Goal: Task Accomplishment & Management: Complete application form

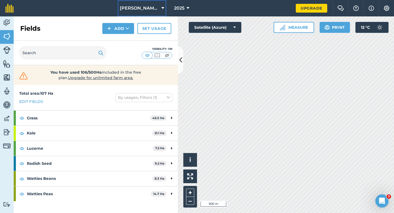
click at [138, 2] on button "[PERSON_NAME] Farming LTD" at bounding box center [142, 8] width 49 height 16
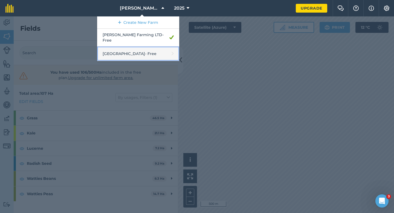
click at [141, 49] on link "[GEOGRAPHIC_DATA] - Free" at bounding box center [138, 54] width 82 height 15
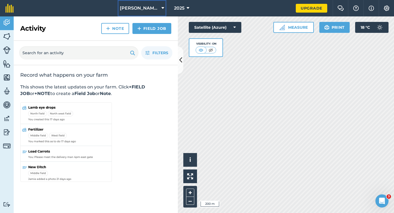
click at [142, 10] on span "[PERSON_NAME] Farming LTD" at bounding box center [139, 8] width 39 height 7
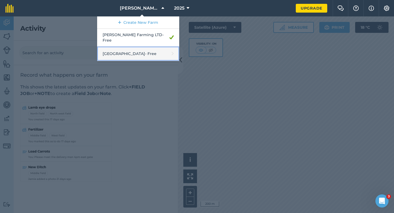
click at [136, 47] on link "[GEOGRAPHIC_DATA] - Free" at bounding box center [138, 54] width 82 height 15
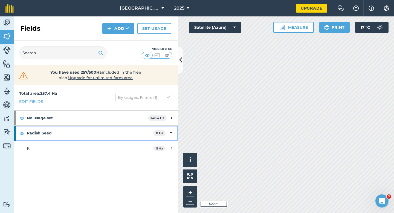
click at [170, 131] on icon at bounding box center [171, 133] width 2 height 6
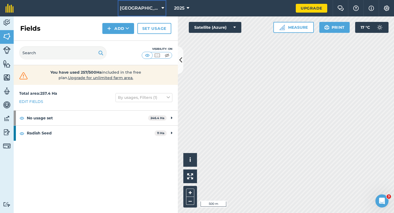
click at [159, 5] on span "[GEOGRAPHIC_DATA]" at bounding box center [139, 8] width 39 height 7
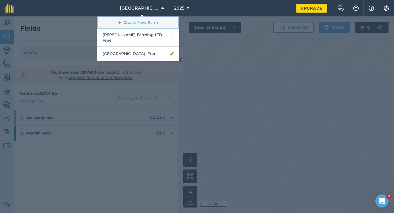
click at [156, 19] on link "Create New Farm" at bounding box center [138, 22] width 82 height 12
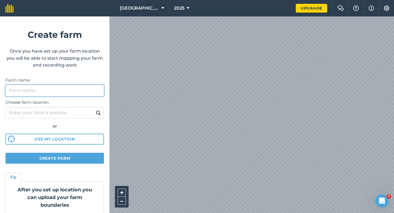
drag, startPoint x: 79, startPoint y: 94, endPoint x: 79, endPoint y: 85, distance: 8.2
click at [79, 93] on input "Farm name" at bounding box center [54, 90] width 98 height 11
type input "a"
type input "Casey & Sons"
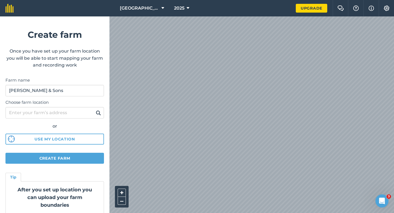
click at [291, 0] on html "Springbrook Farm 2025 Upgrade Farm Chat Help Info Settings Create farm Once you…" at bounding box center [197, 106] width 394 height 213
click at [156, 0] on html "Springbrook Farm 2025 Upgrade Farm Chat Help Info Settings Create farm Once you…" at bounding box center [197, 106] width 394 height 213
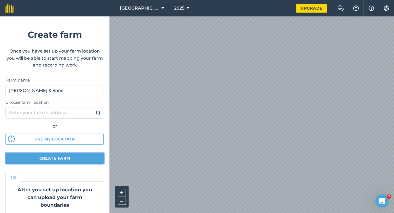
click at [43, 156] on button "Create farm" at bounding box center [54, 158] width 98 height 11
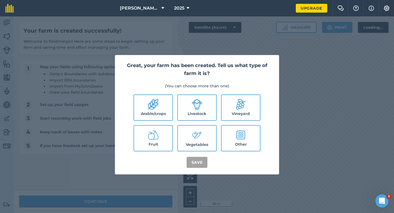
click at [153, 110] on label "Arable/crops" at bounding box center [153, 107] width 38 height 25
checkbox input "true"
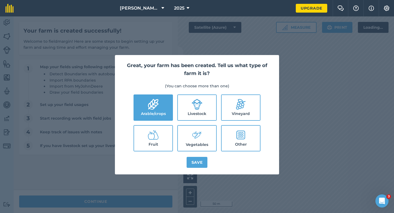
click at [204, 110] on label "Livestock" at bounding box center [197, 107] width 38 height 25
checkbox input "true"
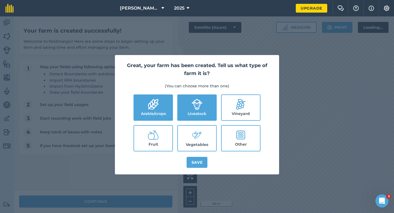
click at [204, 135] on label "Vegetables" at bounding box center [197, 138] width 38 height 25
checkbox input "true"
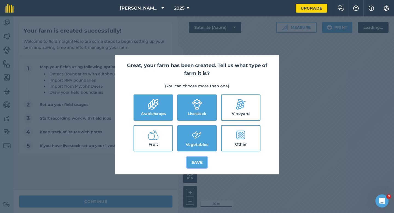
click at [194, 162] on button "Save" at bounding box center [197, 162] width 21 height 11
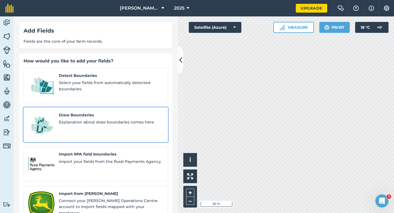
click at [108, 107] on link "Draw Boundaries Explanation about draw boundaries comes here" at bounding box center [96, 124] width 144 height 35
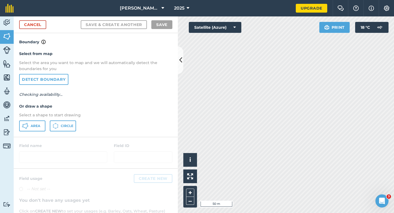
click at [18, 139] on div at bounding box center [96, 152] width 164 height 31
click at [26, 119] on div "Select from map Select the area you want to map and we will automatically detec…" at bounding box center [96, 90] width 164 height 91
click at [26, 120] on div "Select from map Select the area you want to map and we will automatically detec…" at bounding box center [96, 90] width 164 height 91
click at [26, 123] on icon at bounding box center [25, 126] width 7 height 7
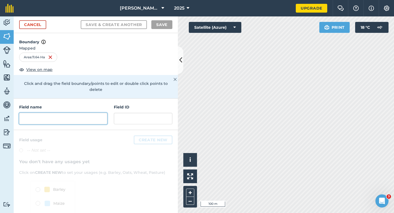
click at [88, 114] on input "text" at bounding box center [63, 118] width 88 height 11
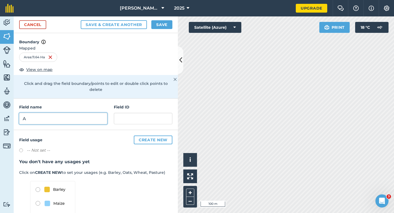
type input "A"
click at [165, 24] on button "Save" at bounding box center [161, 24] width 21 height 9
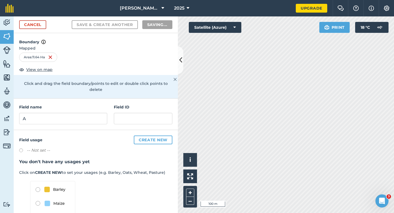
click at [171, 73] on div "Activity Fields Livestock Features Maps Team Vehicles Data Reporting Billing Tu…" at bounding box center [197, 114] width 394 height 196
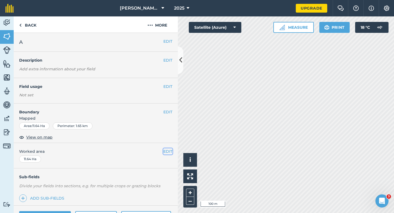
click at [169, 154] on button "EDIT" at bounding box center [167, 151] width 9 height 6
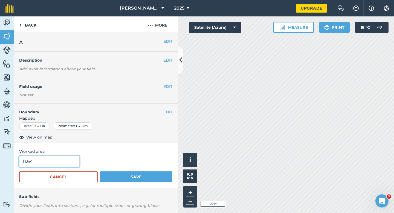
click at [54, 163] on input "11.64" at bounding box center [49, 160] width 60 height 11
type input "11.6"
click at [100, 171] on button "Save" at bounding box center [136, 176] width 73 height 11
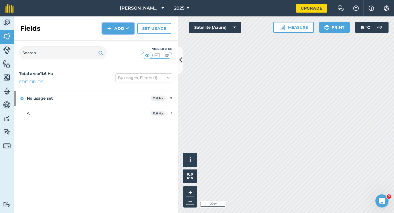
click at [108, 30] on img at bounding box center [109, 28] width 4 height 7
click at [108, 36] on link "Draw" at bounding box center [118, 41] width 30 height 12
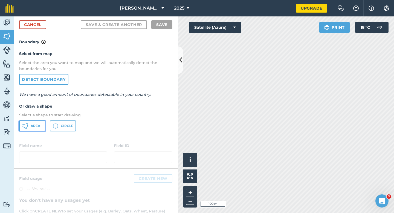
click at [34, 127] on span "Area" at bounding box center [36, 126] width 10 height 4
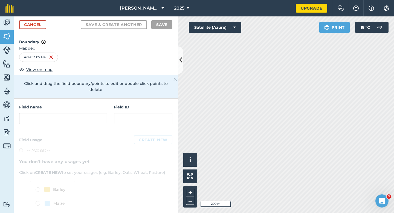
click at [76, 130] on div at bounding box center [96, 189] width 164 height 118
click at [77, 115] on input "text" at bounding box center [63, 118] width 88 height 11
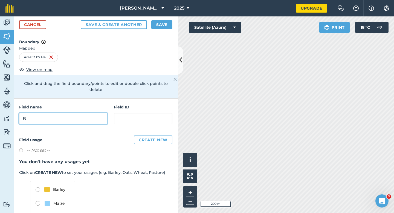
type input "B"
click at [157, 20] on button "Save" at bounding box center [161, 24] width 21 height 9
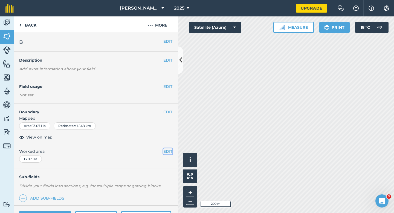
click at [167, 149] on button "EDIT" at bounding box center [167, 151] width 9 height 6
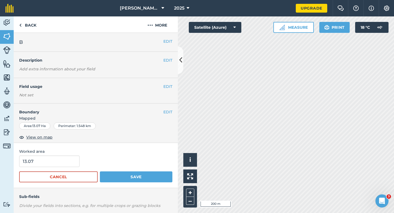
click at [54, 154] on div "Worked area 13.07 Cancel Save" at bounding box center [96, 165] width 164 height 45
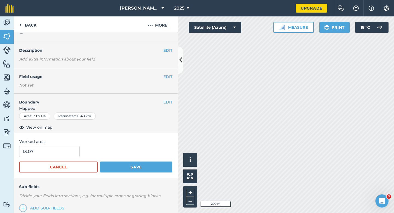
scroll to position [11, 0]
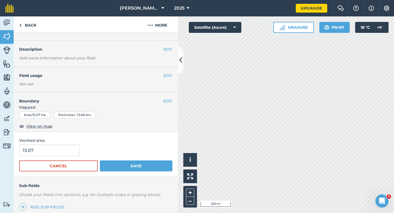
click at [62, 157] on form "13.07 Cancel Save" at bounding box center [95, 157] width 153 height 27
click at [62, 152] on input "13.07" at bounding box center [49, 149] width 60 height 11
type input "13"
click at [100, 160] on button "Save" at bounding box center [136, 165] width 73 height 11
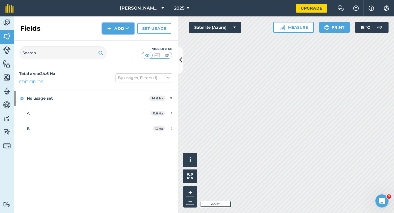
click at [124, 28] on button "Add" at bounding box center [118, 28] width 32 height 11
click at [124, 40] on link "Draw" at bounding box center [118, 41] width 30 height 12
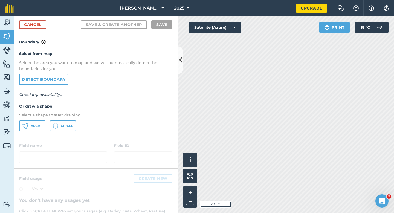
click at [46, 118] on div "Select from map Select the area you want to map and we will automatically detec…" at bounding box center [96, 90] width 164 height 91
click at [40, 126] on span "Area" at bounding box center [36, 126] width 10 height 4
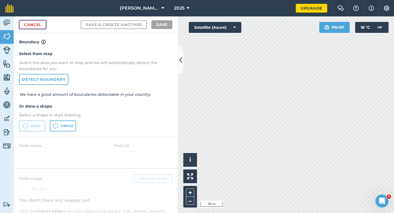
click at [28, 25] on link "Cancel" at bounding box center [32, 24] width 27 height 9
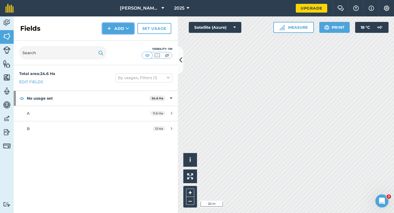
click at [113, 31] on button "Add" at bounding box center [118, 28] width 32 height 11
click at [115, 38] on link "Draw" at bounding box center [118, 41] width 30 height 12
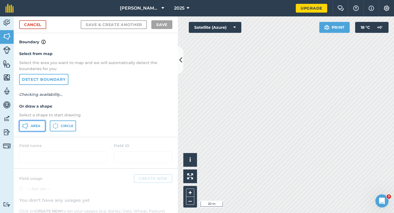
click at [33, 130] on button "Area" at bounding box center [32, 125] width 26 height 11
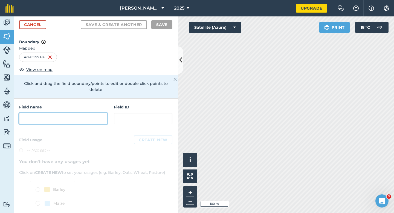
click at [98, 113] on input "text" at bounding box center [63, 118] width 88 height 11
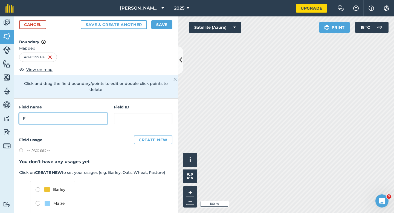
type input "E"
click at [163, 26] on button "Save" at bounding box center [161, 24] width 21 height 9
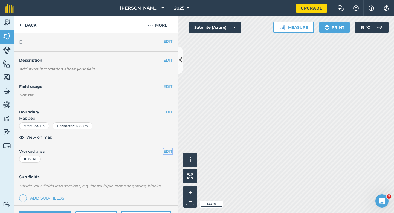
click at [164, 154] on button "EDIT" at bounding box center [167, 151] width 9 height 6
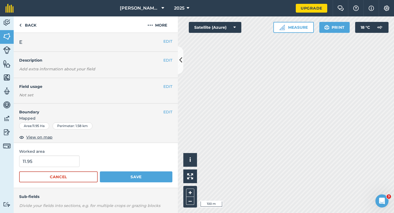
click at [167, 151] on span "Worked area" at bounding box center [95, 151] width 153 height 6
click at [76, 162] on input "11.95" at bounding box center [49, 160] width 60 height 11
type input "12"
click at [100, 171] on button "Save" at bounding box center [136, 176] width 73 height 11
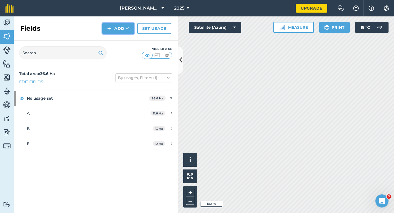
click at [121, 27] on button "Add" at bounding box center [118, 28] width 32 height 11
click at [121, 40] on link "Draw" at bounding box center [118, 41] width 30 height 12
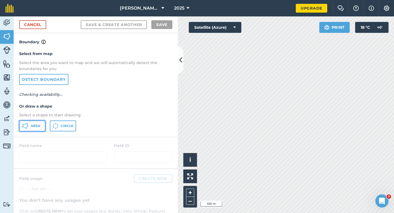
click at [21, 128] on button "Area" at bounding box center [32, 125] width 26 height 11
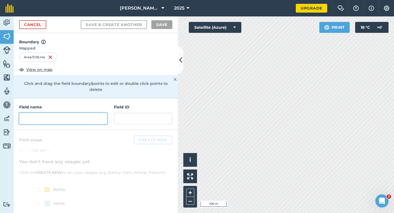
click at [106, 113] on input "text" at bounding box center [63, 118] width 88 height 11
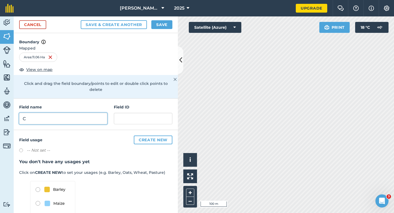
type input "C"
click at [165, 24] on button "Save" at bounding box center [161, 24] width 21 height 9
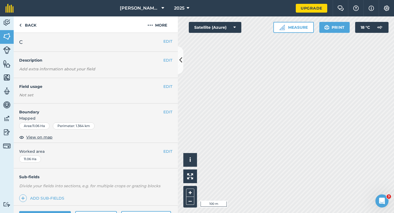
click at [169, 155] on div "EDIT Worked area 11.06 Ha" at bounding box center [96, 155] width 164 height 25
click at [170, 151] on button "EDIT" at bounding box center [167, 151] width 9 height 6
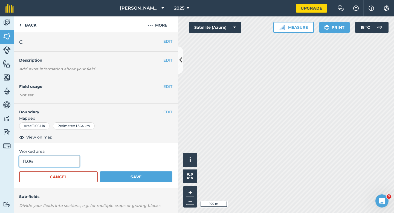
click at [68, 159] on input "11.06" at bounding box center [49, 160] width 60 height 11
type input "11"
click at [100, 171] on button "Save" at bounding box center [136, 176] width 73 height 11
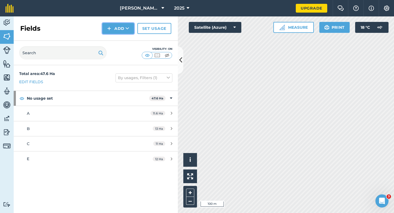
click at [117, 33] on button "Add" at bounding box center [118, 28] width 32 height 11
click at [117, 39] on link "Draw" at bounding box center [118, 41] width 30 height 12
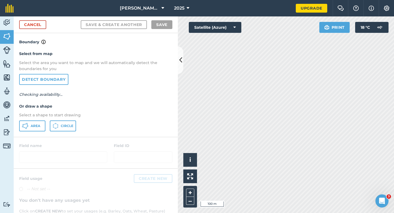
click at [33, 132] on div "Select from map Select the area you want to map and we will automatically detec…" at bounding box center [96, 90] width 164 height 91
click at [33, 126] on span "Area" at bounding box center [36, 126] width 10 height 4
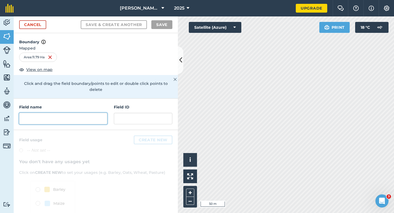
click at [100, 118] on input "text" at bounding box center [63, 118] width 88 height 11
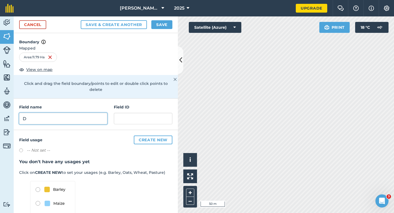
type input "D"
click at [168, 18] on div "Cancel Save & Create Another Save" at bounding box center [96, 24] width 164 height 17
click at [168, 22] on button "Save" at bounding box center [161, 24] width 21 height 9
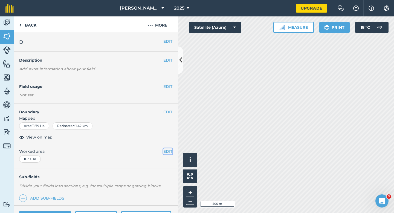
click at [169, 151] on button "EDIT" at bounding box center [167, 151] width 9 height 6
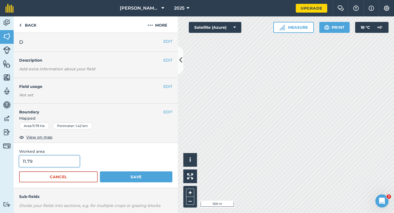
click at [59, 163] on input "11.79" at bounding box center [49, 160] width 60 height 11
type input "12"
click at [100, 171] on button "Save" at bounding box center [136, 176] width 73 height 11
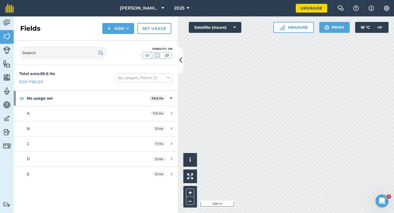
click at [126, 34] on div "Fields Add Set usage" at bounding box center [96, 28] width 164 height 24
click at [123, 31] on button "Add" at bounding box center [118, 28] width 32 height 11
click at [123, 37] on link "Draw" at bounding box center [118, 41] width 30 height 12
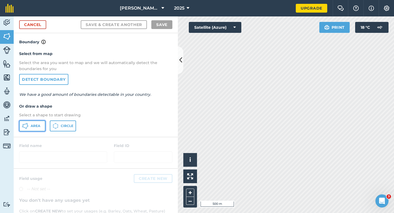
click at [38, 122] on button "Area" at bounding box center [32, 125] width 26 height 11
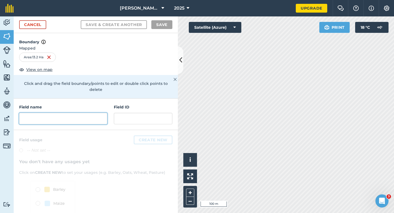
click at [104, 113] on input "text" at bounding box center [63, 118] width 88 height 11
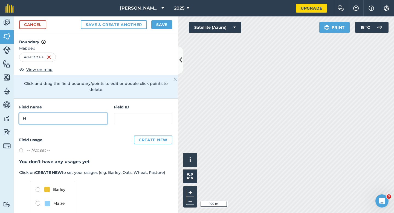
type input "H"
click at [163, 29] on div "Cancel Save & Create Another Save" at bounding box center [96, 24] width 164 height 17
click at [166, 25] on button "Save" at bounding box center [161, 24] width 21 height 9
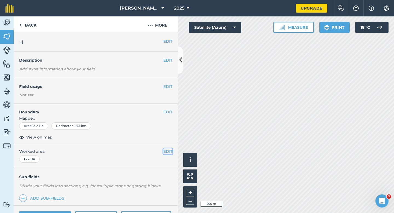
click at [169, 154] on button "EDIT" at bounding box center [167, 151] width 9 height 6
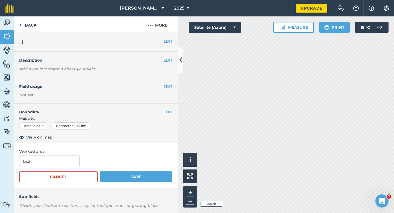
click at [169, 148] on div "Worked area 13.2 Cancel Save" at bounding box center [96, 165] width 164 height 45
click at [62, 166] on input "13.2" at bounding box center [49, 160] width 60 height 11
click at [100, 171] on button "Save" at bounding box center [136, 176] width 73 height 11
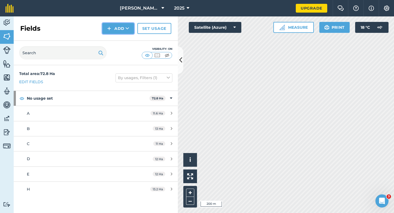
click at [105, 26] on button "Add" at bounding box center [118, 28] width 32 height 11
click at [111, 37] on link "Draw" at bounding box center [118, 41] width 30 height 12
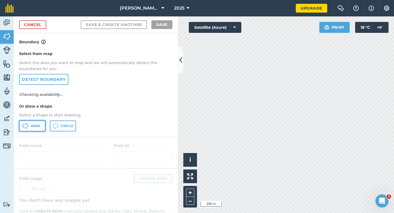
click at [39, 121] on button "Area" at bounding box center [32, 125] width 26 height 11
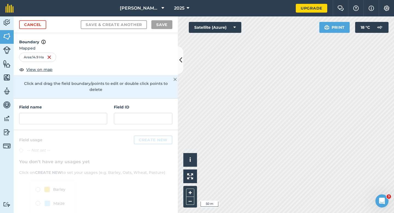
click at [84, 104] on h4 "Field name" at bounding box center [63, 107] width 88 height 6
click at [84, 113] on input "text" at bounding box center [63, 118] width 88 height 11
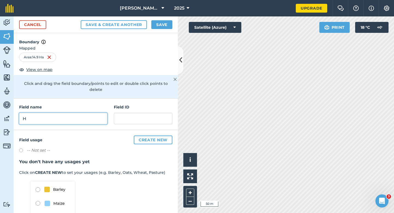
type input "H"
click at [157, 20] on button "Save" at bounding box center [161, 24] width 21 height 9
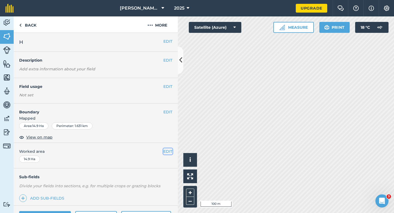
click at [170, 149] on button "EDIT" at bounding box center [167, 151] width 9 height 6
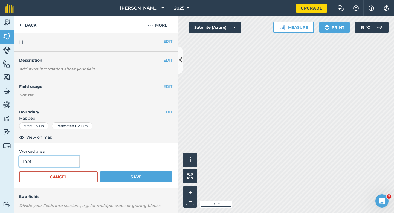
click at [61, 160] on input "14.9" at bounding box center [49, 160] width 60 height 11
type input "15"
click at [100, 171] on button "Save" at bounding box center [136, 176] width 73 height 11
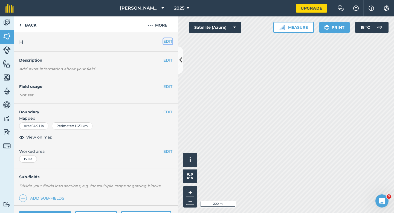
click at [171, 41] on button "EDIT" at bounding box center [167, 41] width 9 height 6
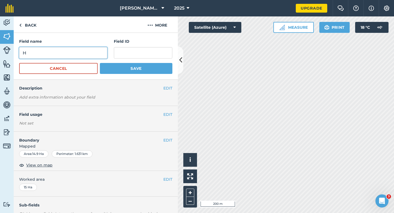
click at [104, 54] on input "H" at bounding box center [63, 52] width 88 height 11
type input "F"
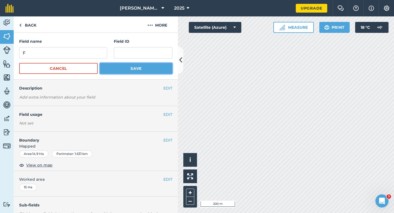
click at [141, 68] on button "Save" at bounding box center [136, 68] width 73 height 11
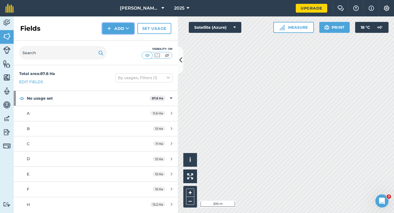
click at [114, 30] on button "Add" at bounding box center [118, 28] width 32 height 11
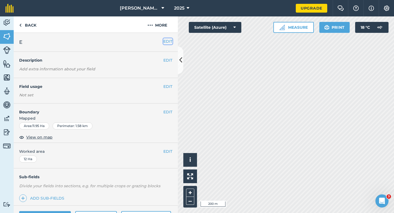
click at [169, 42] on button "EDIT" at bounding box center [167, 41] width 9 height 6
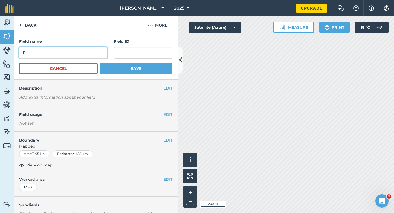
click at [100, 57] on input "E" at bounding box center [63, 52] width 88 height 11
type input "G"
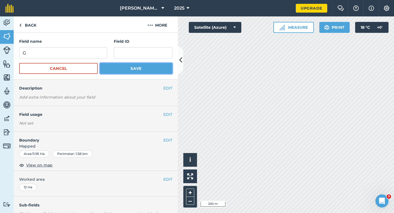
click at [130, 66] on button "Save" at bounding box center [136, 68] width 73 height 11
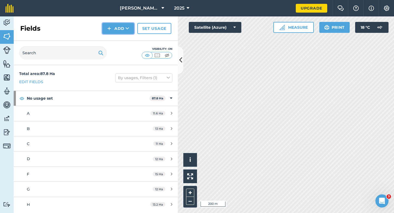
click at [124, 28] on button "Add" at bounding box center [118, 28] width 32 height 11
click at [124, 41] on link "Draw" at bounding box center [118, 41] width 30 height 12
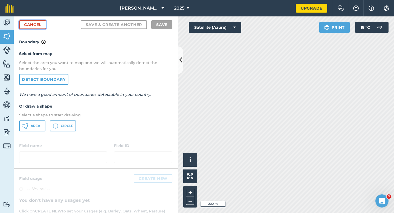
click at [30, 25] on link "Cancel" at bounding box center [32, 24] width 27 height 9
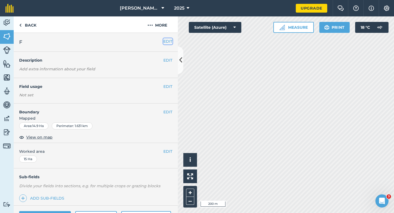
click at [169, 40] on button "EDIT" at bounding box center [167, 41] width 9 height 6
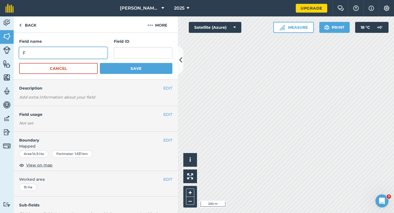
click at [95, 51] on input "F" at bounding box center [63, 52] width 88 height 11
type input "E"
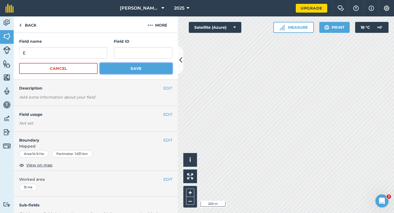
click at [133, 74] on button "Save" at bounding box center [136, 68] width 73 height 11
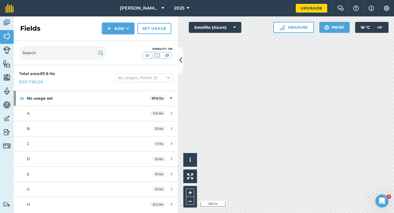
click at [116, 29] on button "Add" at bounding box center [118, 28] width 32 height 11
click at [116, 39] on link "Draw" at bounding box center [118, 41] width 30 height 12
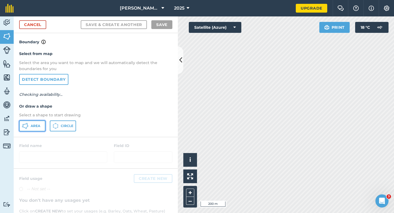
click at [40, 122] on button "Area" at bounding box center [32, 125] width 26 height 11
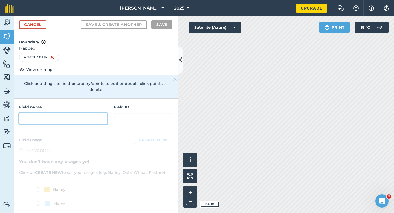
click at [54, 115] on input "text" at bounding box center [63, 118] width 88 height 11
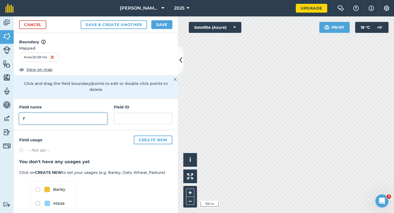
type input "F"
click at [160, 25] on button "Save" at bounding box center [161, 24] width 21 height 9
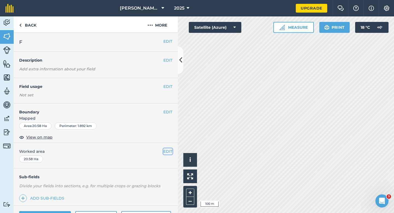
click at [171, 150] on button "EDIT" at bounding box center [167, 151] width 9 height 6
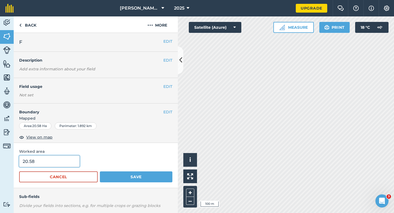
click at [67, 162] on input "20.58" at bounding box center [49, 160] width 60 height 11
click at [100, 171] on button "Save" at bounding box center [136, 176] width 73 height 11
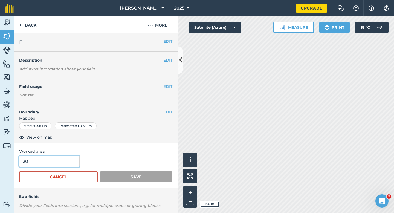
type input "206"
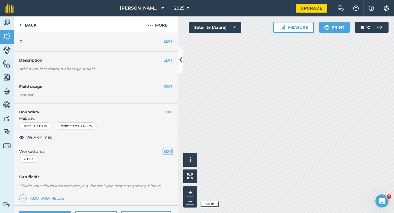
click at [172, 151] on button "EDIT" at bounding box center [167, 151] width 9 height 6
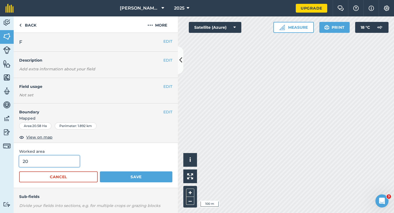
click at [41, 164] on input "20" at bounding box center [49, 160] width 60 height 11
type input "20.6"
click at [100, 171] on button "Save" at bounding box center [136, 176] width 73 height 11
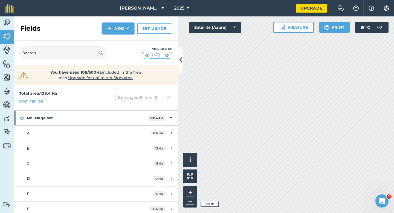
click at [115, 27] on button "Add" at bounding box center [118, 28] width 32 height 11
click at [117, 37] on link "Draw" at bounding box center [118, 41] width 30 height 12
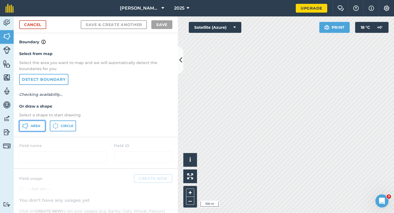
click at [38, 121] on button "Area" at bounding box center [32, 125] width 26 height 11
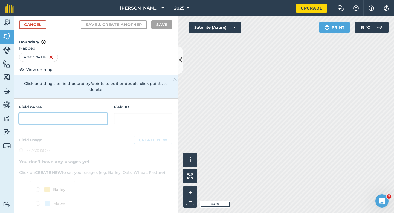
click at [93, 113] on input "text" at bounding box center [63, 118] width 88 height 11
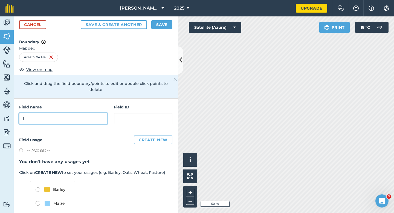
type input "I"
click at [165, 21] on button "Save" at bounding box center [161, 24] width 21 height 9
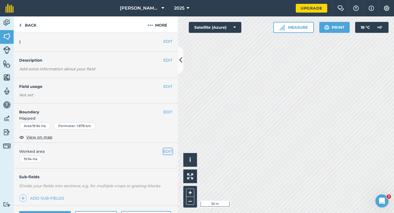
click at [168, 150] on button "EDIT" at bounding box center [167, 151] width 9 height 6
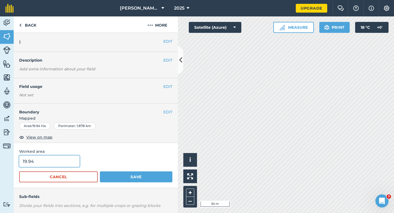
click at [47, 165] on input "19.94" at bounding box center [49, 160] width 60 height 11
type input "20"
click at [100, 171] on button "Save" at bounding box center [136, 176] width 73 height 11
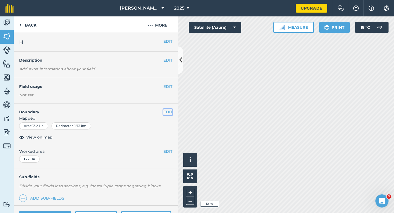
click at [169, 113] on button "EDIT" at bounding box center [167, 112] width 9 height 6
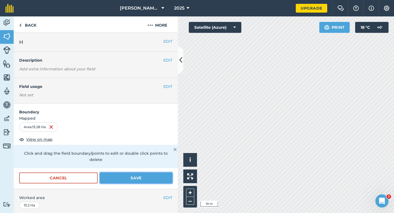
click at [149, 173] on button "Save" at bounding box center [136, 177] width 73 height 11
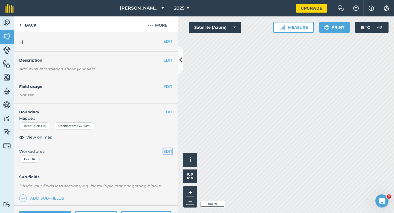
click at [169, 150] on button "EDIT" at bounding box center [167, 151] width 9 height 6
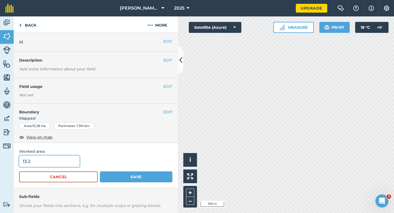
click at [55, 165] on input "13.2" at bounding box center [49, 160] width 60 height 11
type input "13.3"
click at [100, 171] on button "Save" at bounding box center [136, 176] width 73 height 11
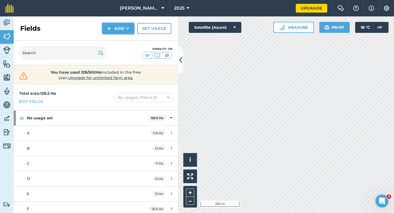
click at [113, 31] on button "Add" at bounding box center [118, 28] width 32 height 11
click at [113, 37] on link "Draw" at bounding box center [118, 41] width 30 height 12
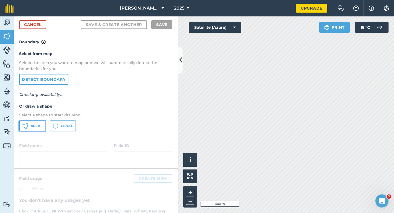
click at [29, 127] on button "Area" at bounding box center [32, 125] width 26 height 11
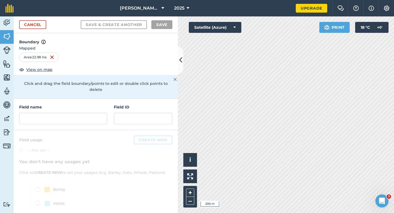
click at [76, 106] on div "Field name" at bounding box center [63, 114] width 88 height 20
click at [77, 114] on input "text" at bounding box center [63, 118] width 88 height 11
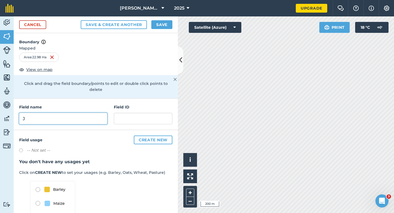
type input "J"
click at [160, 22] on button "Save" at bounding box center [161, 24] width 21 height 9
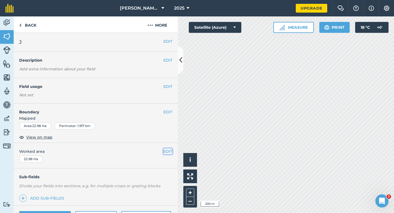
click at [167, 153] on button "EDIT" at bounding box center [167, 151] width 9 height 6
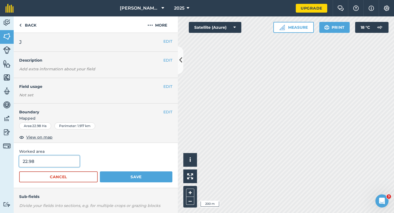
click at [64, 165] on input "22.98" at bounding box center [49, 160] width 60 height 11
type input "23"
click at [100, 171] on button "Save" at bounding box center [136, 176] width 73 height 11
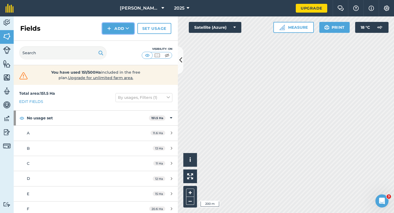
click at [124, 30] on button "Add" at bounding box center [118, 28] width 32 height 11
click at [124, 37] on link "Draw" at bounding box center [118, 41] width 30 height 12
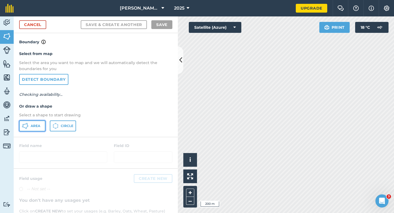
click at [35, 127] on span "Area" at bounding box center [36, 126] width 10 height 4
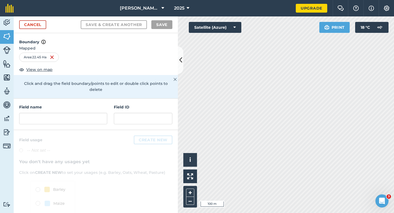
click at [79, 122] on div "Field name Field ID" at bounding box center [96, 113] width 164 height 31
click at [79, 114] on input "text" at bounding box center [63, 118] width 88 height 11
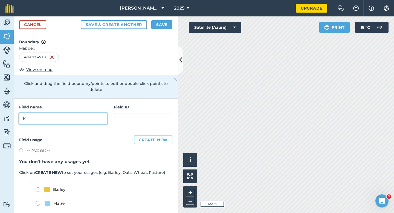
type input "K"
click at [161, 22] on button "Save" at bounding box center [161, 24] width 21 height 9
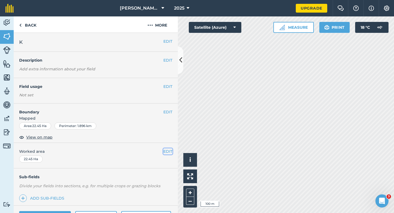
click at [166, 153] on button "EDIT" at bounding box center [167, 151] width 9 height 6
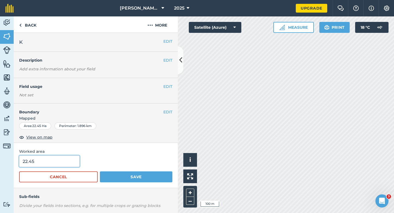
click at [73, 163] on input "22.45" at bounding box center [49, 160] width 60 height 11
type input "22.5"
click at [100, 171] on button "Save" at bounding box center [136, 176] width 73 height 11
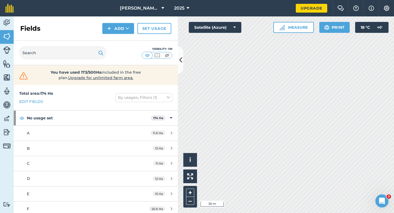
click at [118, 35] on div "Fields Add Set usage" at bounding box center [96, 28] width 164 height 24
click at [118, 34] on div "Fields Add Set usage" at bounding box center [96, 28] width 164 height 24
click at [120, 33] on button "Add" at bounding box center [118, 28] width 32 height 11
click at [120, 40] on link "Draw" at bounding box center [118, 41] width 30 height 12
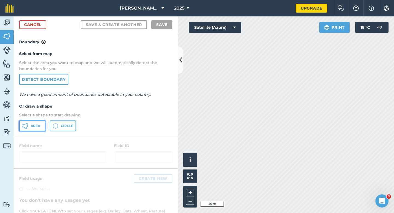
click at [25, 125] on icon at bounding box center [25, 126] width 7 height 7
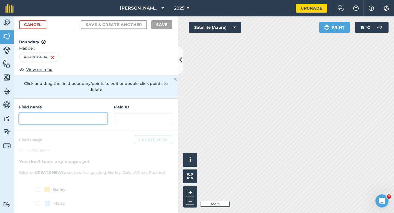
click at [77, 116] on input "text" at bounding box center [63, 118] width 88 height 11
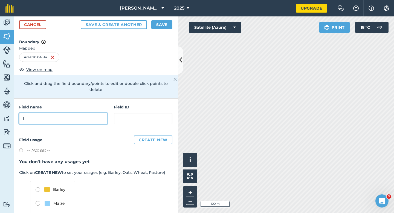
type input "L"
click at [149, 24] on div "Save & Create Another Save" at bounding box center [127, 24] width 92 height 9
click at [162, 24] on button "Save" at bounding box center [161, 24] width 21 height 9
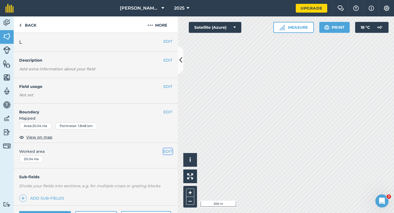
click at [168, 151] on button "EDIT" at bounding box center [167, 151] width 9 height 6
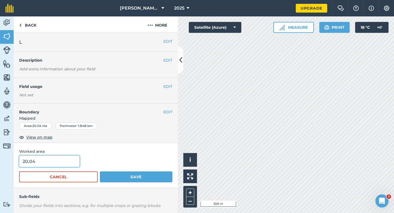
click at [72, 160] on input "20.04" at bounding box center [49, 160] width 60 height 11
type input "20"
click at [100, 171] on button "Save" at bounding box center [136, 176] width 73 height 11
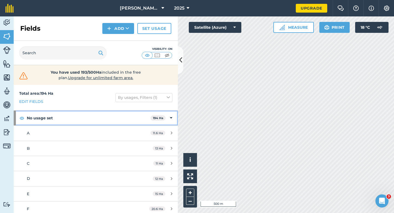
click at [170, 121] on div "No usage set 194 Ha" at bounding box center [96, 118] width 164 height 15
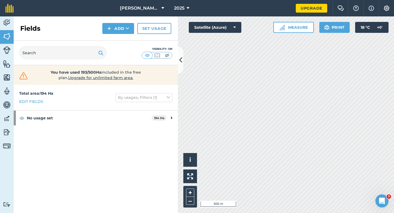
click at [112, 22] on div "Fields Add Set usage" at bounding box center [96, 28] width 164 height 24
click at [113, 26] on button "Add" at bounding box center [118, 28] width 32 height 11
click at [114, 40] on link "Draw" at bounding box center [118, 41] width 30 height 12
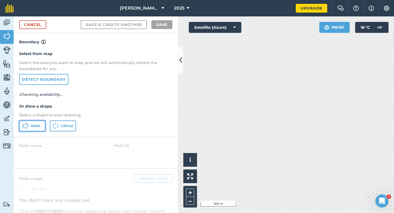
click at [34, 124] on span "Area" at bounding box center [36, 126] width 10 height 4
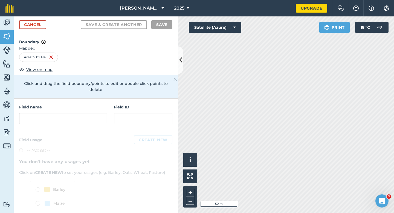
click at [76, 131] on div at bounding box center [96, 189] width 164 height 118
click at [76, 113] on input "text" at bounding box center [63, 118] width 88 height 11
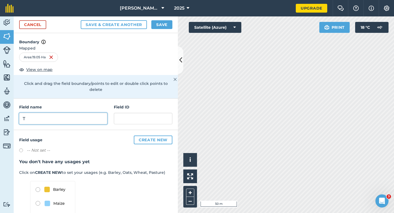
type input "T"
click at [164, 22] on button "Save" at bounding box center [161, 24] width 21 height 9
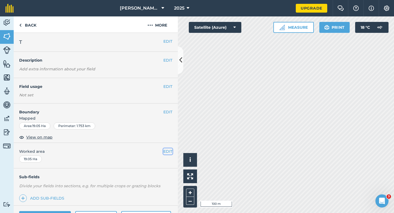
click at [167, 152] on button "EDIT" at bounding box center [167, 151] width 9 height 6
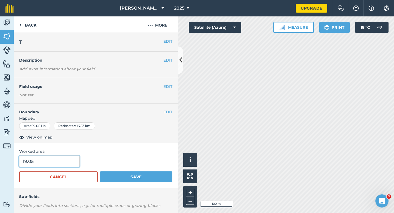
click at [73, 163] on input "19.05" at bounding box center [49, 160] width 60 height 11
type input "19"
click at [100, 171] on button "Save" at bounding box center [136, 176] width 73 height 11
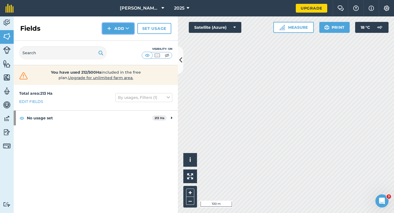
click at [122, 31] on button "Add" at bounding box center [118, 28] width 32 height 11
click at [122, 38] on link "Draw" at bounding box center [118, 41] width 30 height 12
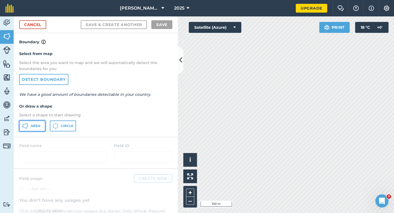
click at [44, 123] on button "Area" at bounding box center [32, 125] width 26 height 11
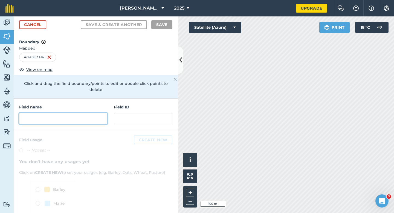
click at [88, 113] on input "text" at bounding box center [63, 118] width 88 height 11
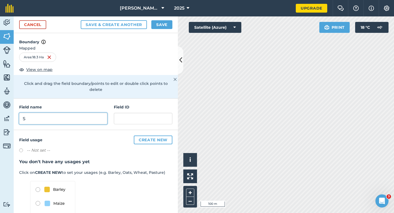
type input "S"
click at [164, 23] on button "Save" at bounding box center [161, 24] width 21 height 9
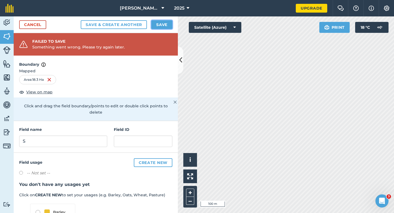
click at [164, 24] on button "Save" at bounding box center [161, 24] width 21 height 9
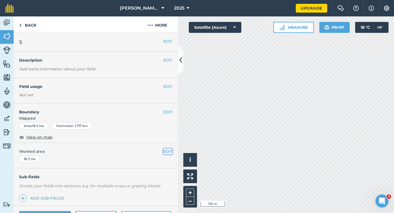
click at [168, 152] on button "EDIT" at bounding box center [167, 151] width 9 height 6
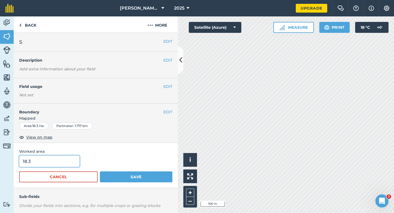
click at [30, 159] on input "18.3" at bounding box center [49, 160] width 60 height 11
type input "19"
click at [100, 171] on button "Save" at bounding box center [136, 176] width 73 height 11
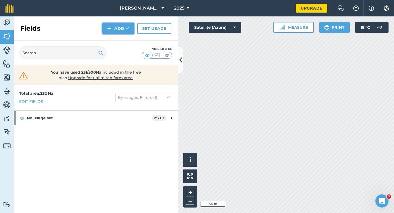
click at [115, 30] on button "Add" at bounding box center [118, 28] width 32 height 11
click at [115, 39] on link "Draw" at bounding box center [118, 41] width 30 height 12
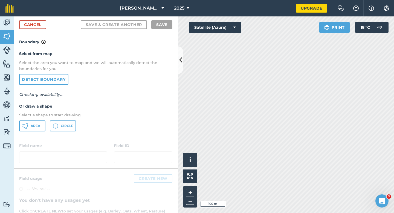
click at [30, 132] on div "Select from map Select the area you want to map and we will automatically detec…" at bounding box center [96, 90] width 164 height 91
click at [31, 131] on button "Area" at bounding box center [32, 125] width 26 height 11
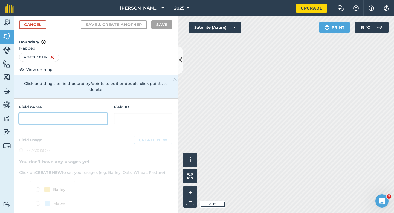
click at [51, 113] on input "text" at bounding box center [63, 118] width 88 height 11
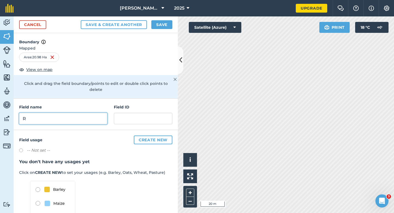
type input "R"
click at [161, 22] on button "Save" at bounding box center [161, 24] width 21 height 9
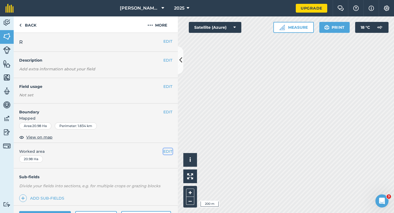
click at [170, 151] on button "EDIT" at bounding box center [167, 151] width 9 height 6
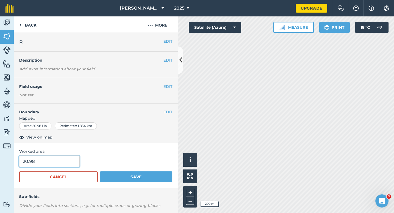
click at [59, 161] on input "20.98" at bounding box center [49, 160] width 60 height 11
type input "21"
click at [100, 171] on button "Save" at bounding box center [136, 176] width 73 height 11
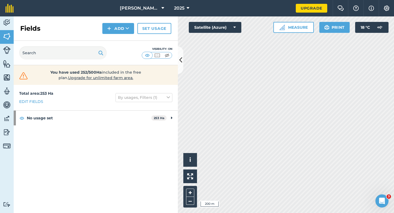
click at [114, 22] on div "Fields Add Set usage" at bounding box center [96, 28] width 164 height 24
click at [114, 33] on button "Add" at bounding box center [118, 28] width 32 height 11
click at [114, 27] on button "Add Draw Import" at bounding box center [118, 28] width 32 height 11
click at [120, 8] on nav "Casey & Sons 2025" at bounding box center [157, 8] width 277 height 16
click at [120, 26] on button "Add" at bounding box center [118, 28] width 32 height 11
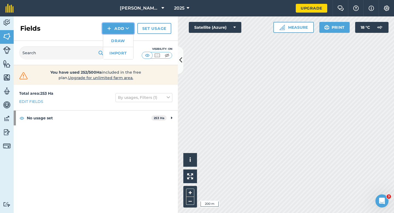
click at [120, 34] on button "Add Draw Import" at bounding box center [118, 28] width 32 height 11
click at [111, 31] on button "Add" at bounding box center [118, 28] width 32 height 11
click at [111, 36] on link "Draw" at bounding box center [118, 41] width 30 height 12
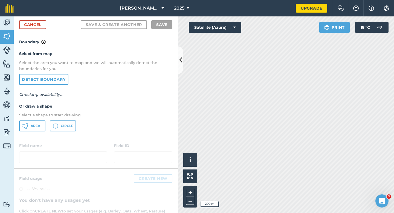
click at [37, 132] on div "Select from map Select the area you want to map and we will automatically detec…" at bounding box center [96, 90] width 164 height 91
click at [22, 128] on icon at bounding box center [25, 126] width 7 height 7
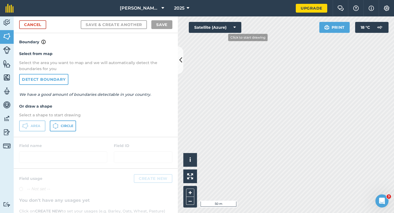
click at [176, 115] on div "Activity Fields Livestock Features Maps Team Vehicles Data Reporting Billing Tu…" at bounding box center [197, 114] width 394 height 196
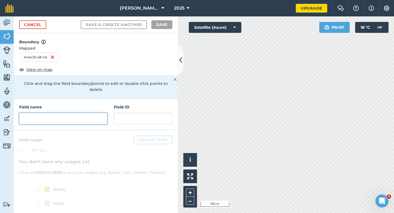
click at [104, 118] on input "text" at bounding box center [63, 118] width 88 height 11
click at [103, 117] on input "text" at bounding box center [63, 118] width 88 height 11
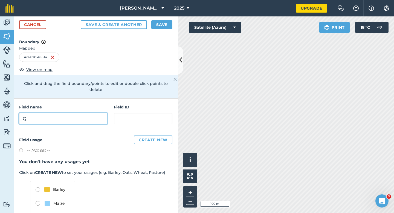
type input "Q"
click at [162, 24] on button "Save" at bounding box center [161, 24] width 21 height 9
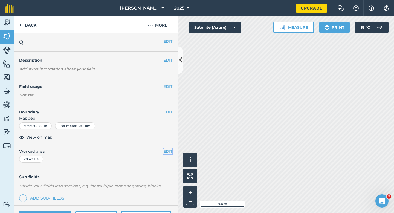
click at [169, 151] on button "EDIT" at bounding box center [167, 151] width 9 height 6
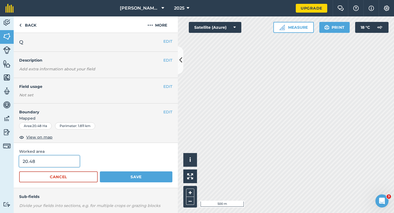
click at [48, 166] on input "20.48" at bounding box center [49, 160] width 60 height 11
type input "21"
click at [100, 171] on button "Save" at bounding box center [136, 176] width 73 height 11
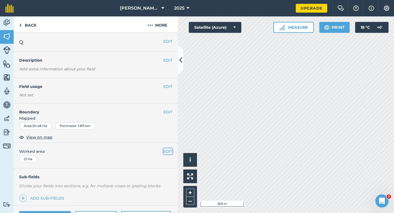
click at [167, 152] on button "EDIT" at bounding box center [167, 151] width 9 height 6
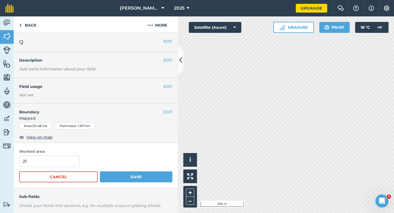
click at [78, 161] on div "21" at bounding box center [95, 160] width 153 height 11
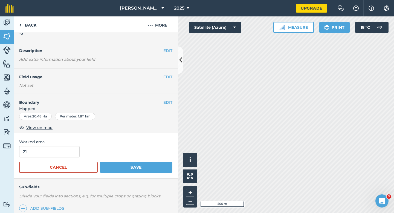
scroll to position [11, 0]
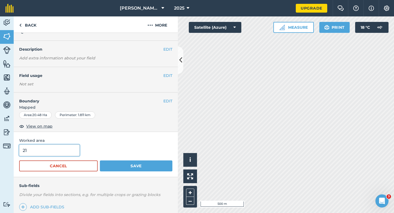
click at [66, 145] on input "21" at bounding box center [49, 149] width 60 height 11
type input "20"
click at [100, 160] on button "Save" at bounding box center [136, 165] width 73 height 11
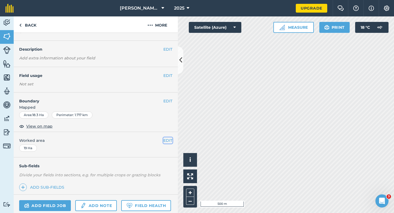
click at [171, 139] on button "EDIT" at bounding box center [167, 140] width 9 height 6
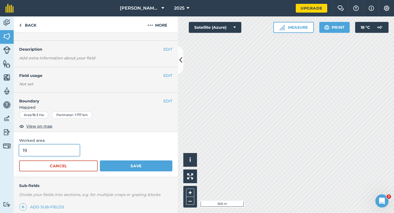
click at [39, 150] on input "19" at bounding box center [49, 149] width 60 height 11
type input "20"
click at [100, 160] on button "Save" at bounding box center [136, 165] width 73 height 11
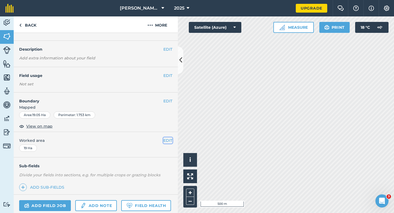
click at [166, 141] on button "EDIT" at bounding box center [167, 140] width 9 height 6
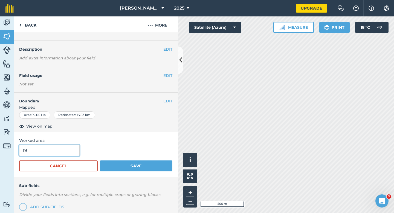
click at [43, 151] on input "19" at bounding box center [49, 149] width 60 height 11
type input "20"
click at [100, 160] on button "Save" at bounding box center [136, 165] width 73 height 11
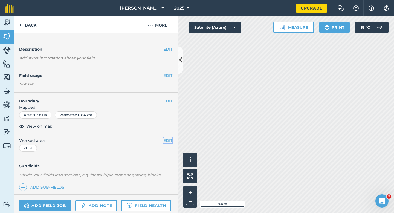
click at [170, 141] on button "EDIT" at bounding box center [167, 140] width 9 height 6
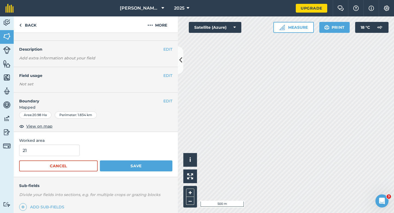
click at [31, 157] on form "21 Cancel Save" at bounding box center [95, 157] width 153 height 27
type input "20"
click at [35, 152] on input "20" at bounding box center [49, 149] width 60 height 11
click at [100, 160] on button "Save" at bounding box center [136, 165] width 73 height 11
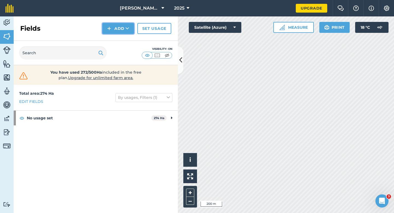
click at [108, 26] on img at bounding box center [109, 28] width 4 height 7
click at [108, 39] on link "Draw" at bounding box center [118, 41] width 30 height 12
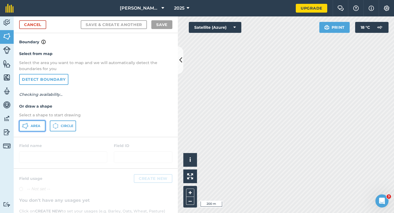
click at [36, 129] on button "Area" at bounding box center [32, 125] width 26 height 11
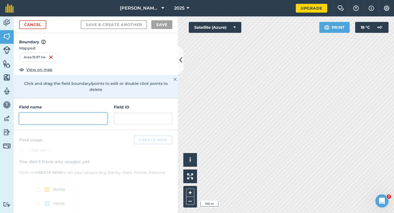
click at [59, 113] on input "text" at bounding box center [63, 118] width 88 height 11
type input "L"
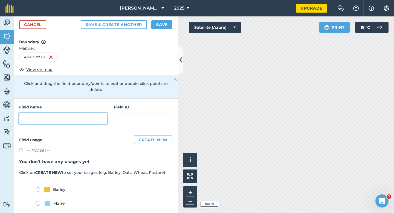
type input "\"
type input "P"
click at [164, 31] on div "Cancel Save & Create Another Save" at bounding box center [96, 24] width 164 height 17
click at [164, 29] on div "Cancel Save & Create Another Save" at bounding box center [96, 24] width 164 height 17
click at [167, 28] on button "Save" at bounding box center [161, 24] width 21 height 9
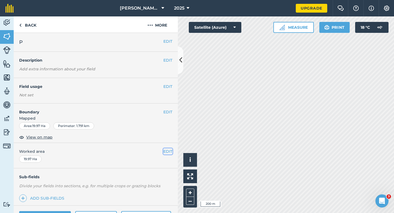
click at [166, 149] on button "EDIT" at bounding box center [167, 151] width 9 height 6
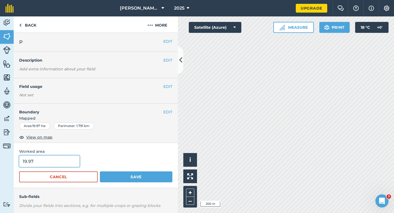
click at [40, 160] on input "19.97" at bounding box center [49, 160] width 60 height 11
type input "20"
click at [100, 171] on button "Save" at bounding box center [136, 176] width 73 height 11
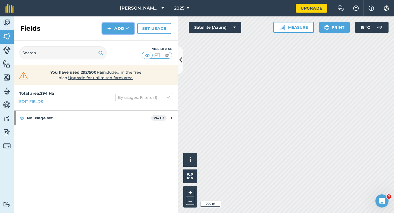
click at [126, 30] on icon at bounding box center [128, 28] width 4 height 5
click at [126, 42] on link "Draw" at bounding box center [118, 41] width 30 height 12
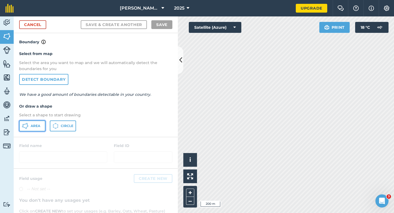
click at [37, 128] on button "Area" at bounding box center [32, 125] width 26 height 11
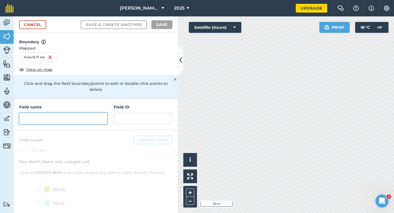
click at [100, 114] on input "text" at bounding box center [63, 118] width 88 height 11
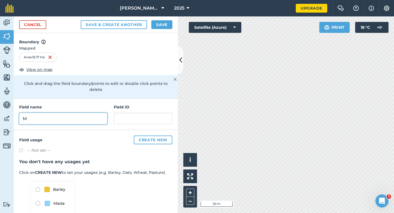
type input "M"
click at [163, 25] on button "Save" at bounding box center [161, 24] width 21 height 9
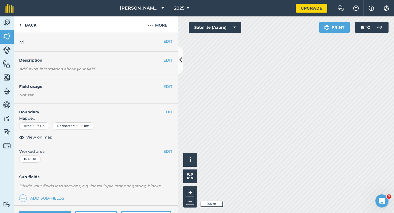
click at [166, 144] on div "EDIT Worked area 16.17 Ha" at bounding box center [96, 155] width 164 height 25
click at [166, 152] on button "EDIT" at bounding box center [167, 151] width 9 height 6
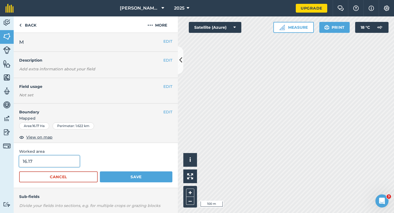
click at [48, 158] on input "16.17" at bounding box center [49, 160] width 60 height 11
type input "16"
click at [100, 171] on button "Save" at bounding box center [136, 176] width 73 height 11
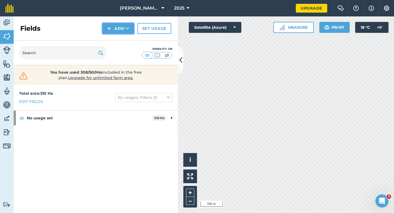
click at [108, 30] on img at bounding box center [109, 28] width 4 height 7
click at [110, 42] on link "Draw" at bounding box center [118, 41] width 30 height 12
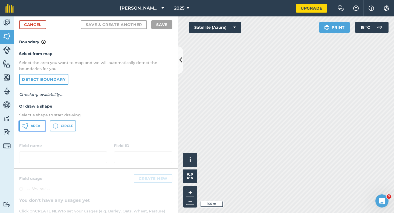
click at [33, 127] on span "Area" at bounding box center [36, 126] width 10 height 4
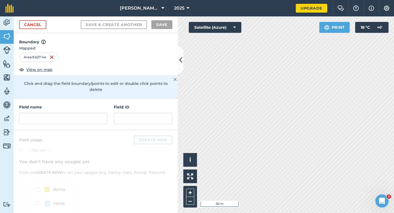
click at [81, 106] on div "Field name" at bounding box center [63, 114] width 88 height 20
click at [81, 113] on input "text" at bounding box center [63, 118] width 88 height 11
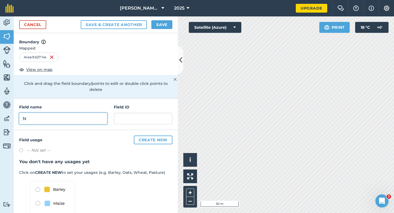
type input "N"
click at [153, 23] on button "Save" at bounding box center [161, 24] width 21 height 9
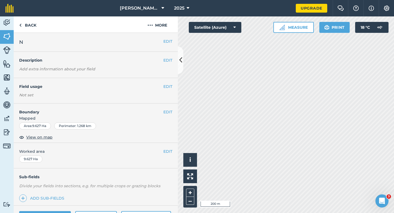
click at [166, 148] on div "EDIT Worked area 9.627 Ha" at bounding box center [96, 155] width 164 height 25
click at [166, 153] on button "EDIT" at bounding box center [167, 151] width 9 height 6
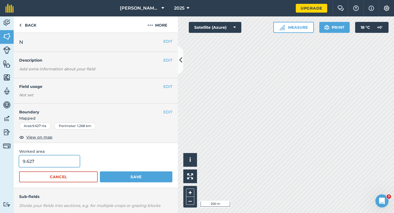
click at [56, 162] on input "9.627" at bounding box center [49, 160] width 60 height 11
type input "10"
click at [100, 171] on button "Save" at bounding box center [136, 176] width 73 height 11
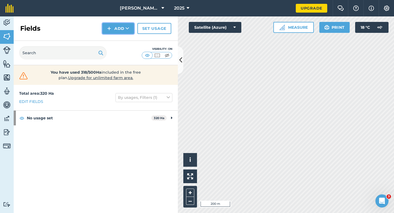
click at [114, 32] on button "Add" at bounding box center [118, 28] width 32 height 11
click at [115, 40] on link "Draw" at bounding box center [118, 41] width 30 height 12
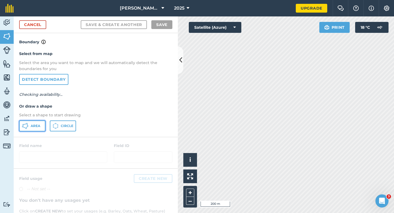
click at [35, 126] on span "Area" at bounding box center [36, 126] width 10 height 4
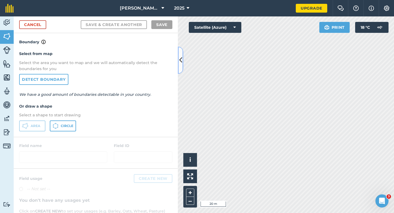
click at [308, 131] on div "Activity Fields Livestock Features Maps Team Vehicles Data Reporting Billing Tu…" at bounding box center [197, 114] width 394 height 196
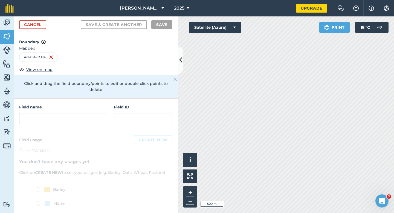
click at [78, 105] on div "Field name" at bounding box center [63, 114] width 88 height 20
click at [78, 113] on input "text" at bounding box center [63, 118] width 88 height 11
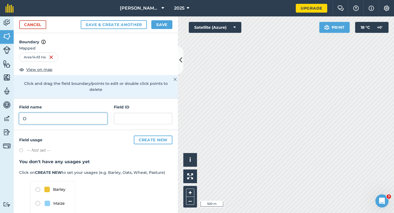
type input "O"
click at [171, 23] on button "Save" at bounding box center [161, 24] width 21 height 9
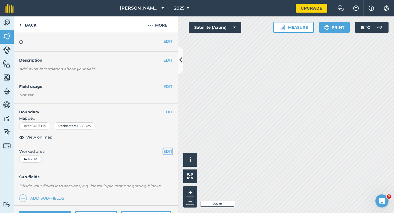
click at [169, 150] on button "EDIT" at bounding box center [167, 151] width 9 height 6
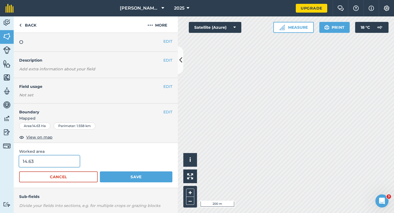
click at [64, 157] on input "14.63" at bounding box center [49, 160] width 60 height 11
click at [64, 158] on input "14.63" at bounding box center [49, 160] width 60 height 11
type input "14.6"
click at [100, 171] on button "Save" at bounding box center [136, 176] width 73 height 11
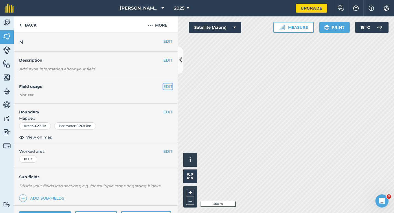
click at [169, 85] on button "EDIT" at bounding box center [167, 86] width 9 height 6
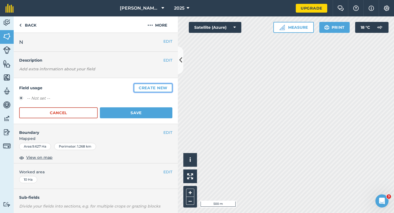
click at [169, 85] on button "Create new" at bounding box center [153, 87] width 39 height 9
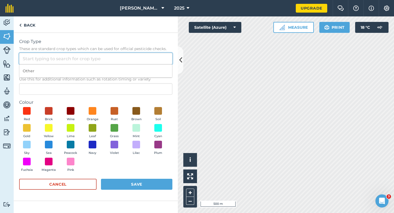
click at [123, 57] on input "Crop Type These are standard crop types which can be used for official pesticid…" at bounding box center [95, 58] width 153 height 11
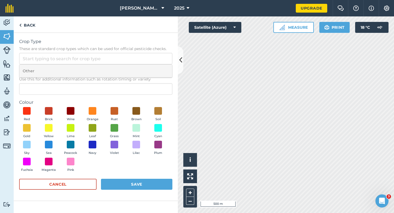
click at [123, 71] on li "Other" at bounding box center [95, 71] width 153 height 13
type input "Other"
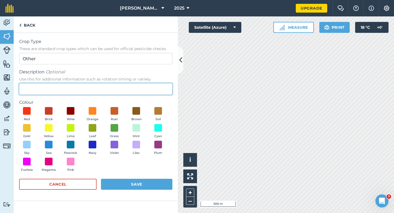
click at [123, 92] on input "Description Optional Use this for additional information such as rotation timin…" at bounding box center [95, 88] width 153 height 11
type input "Chard Seed"
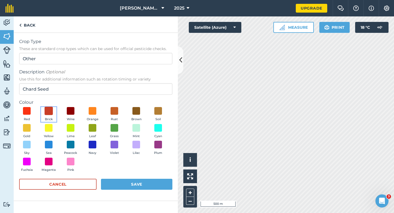
click at [45, 111] on span at bounding box center [49, 111] width 8 height 8
click at [140, 185] on button "Save" at bounding box center [136, 184] width 71 height 11
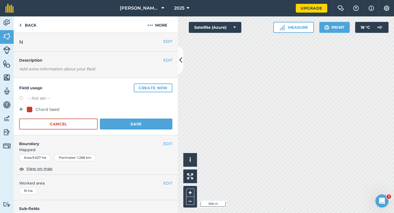
click at [156, 116] on form "-- Not set -- Chard Seed Cancel Save" at bounding box center [95, 112] width 153 height 34
click at [156, 121] on button "Save" at bounding box center [136, 123] width 73 height 11
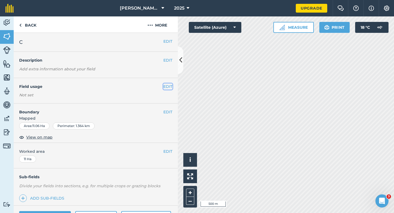
click at [167, 88] on button "EDIT" at bounding box center [167, 86] width 9 height 6
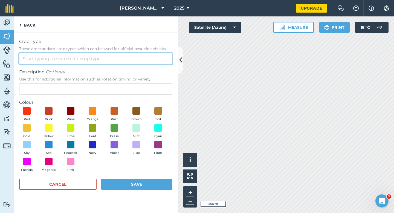
click at [156, 53] on input "Crop Type These are standard crop types which can be used for official pesticid…" at bounding box center [95, 58] width 153 height 11
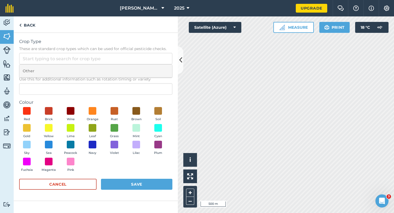
click at [156, 66] on li "Other" at bounding box center [95, 71] width 153 height 13
type input "Other"
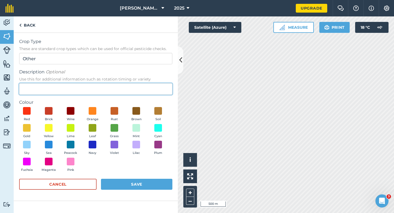
click at [156, 84] on input "Description Optional Use this for additional information such as rotation timin…" at bounding box center [95, 88] width 153 height 11
type input "Potatoes"
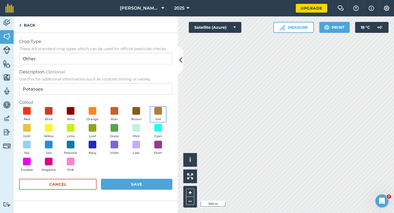
click at [160, 117] on span "Soil" at bounding box center [157, 119] width 5 height 5
click at [161, 182] on button "Save" at bounding box center [136, 184] width 71 height 11
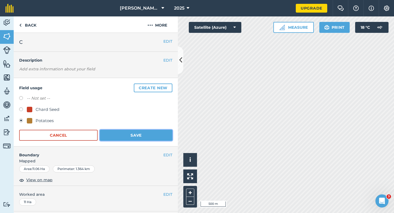
click at [145, 132] on button "Save" at bounding box center [136, 135] width 73 height 11
